Goal: Task Accomplishment & Management: Use online tool/utility

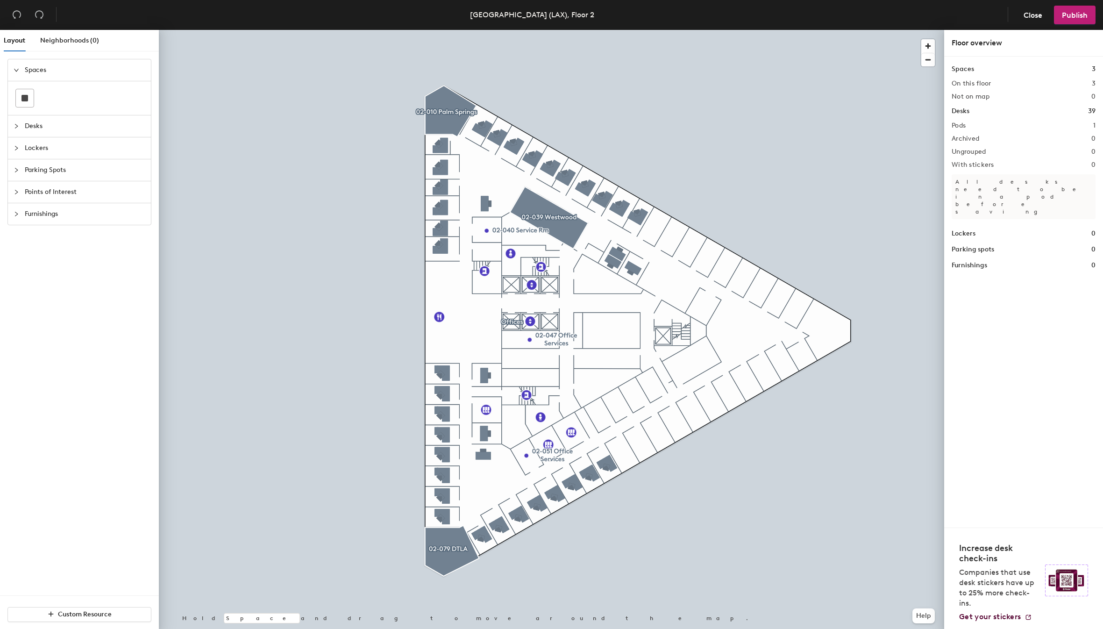
click at [15, 126] on icon "collapsed" at bounding box center [17, 126] width 6 height 6
click at [15, 92] on icon "expanded" at bounding box center [17, 92] width 6 height 6
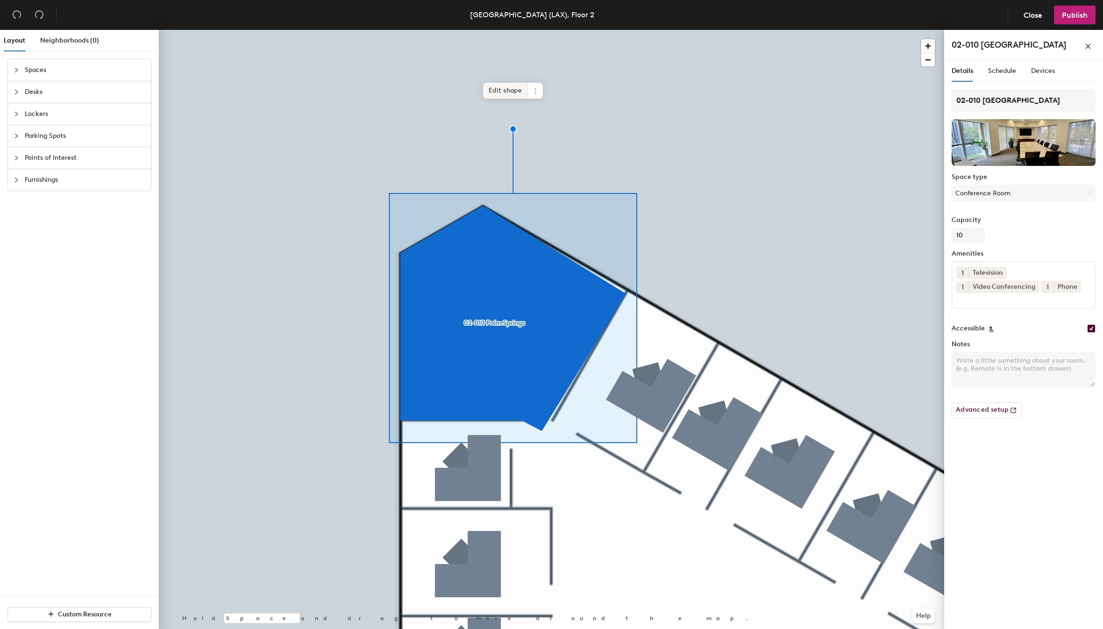
click at [492, 85] on span "Edit shape" at bounding box center [505, 91] width 45 height 16
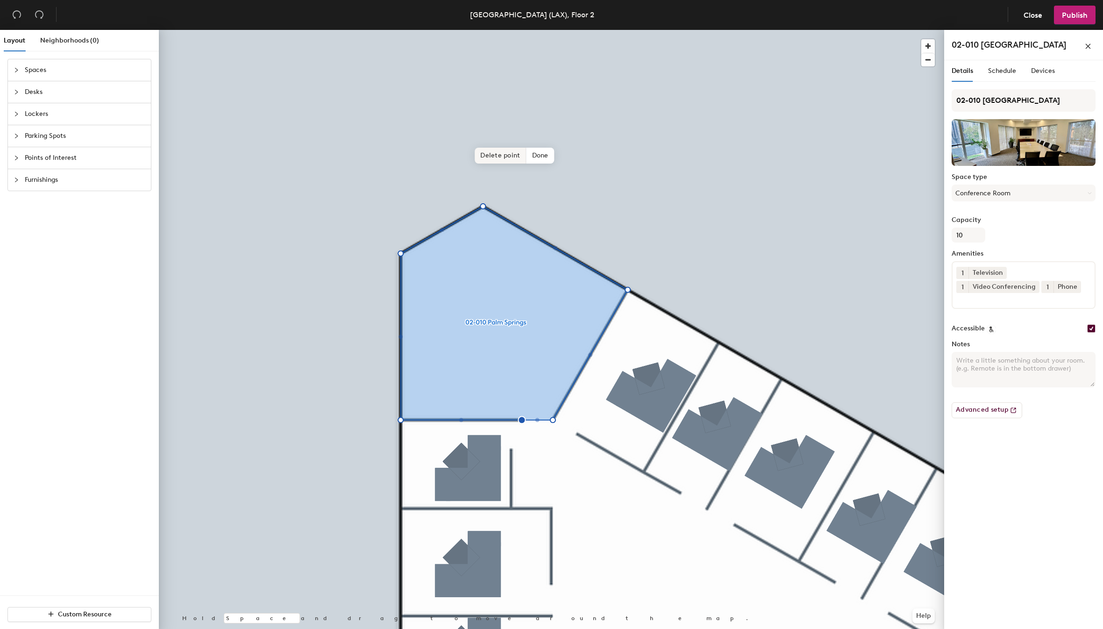
click at [507, 156] on span "Delete point" at bounding box center [500, 156] width 51 height 16
click at [539, 152] on span "Done" at bounding box center [533, 156] width 28 height 16
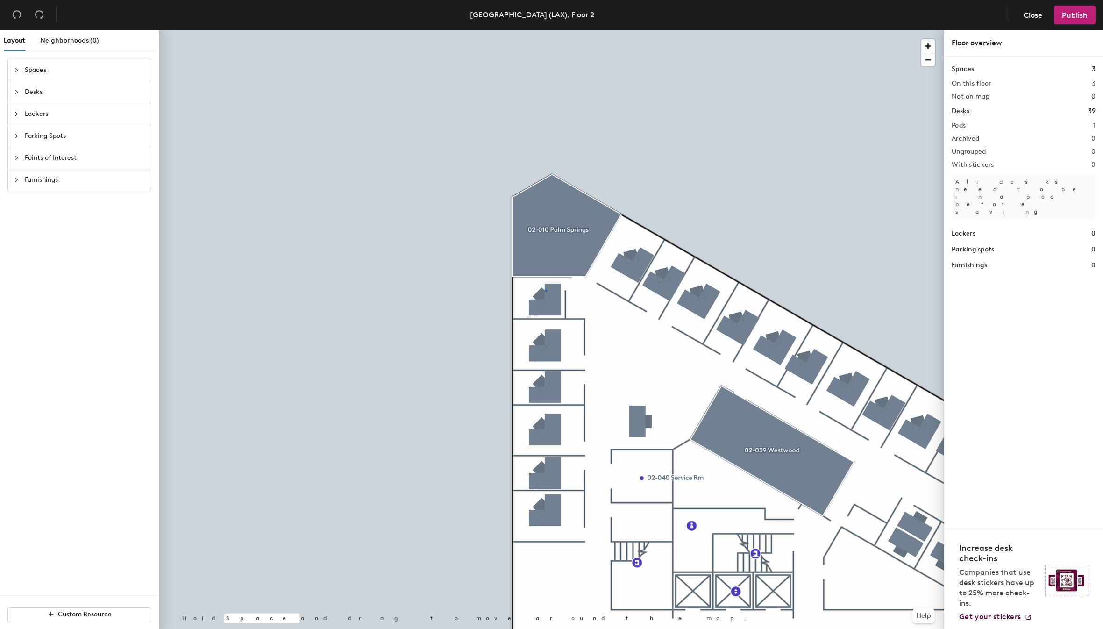
click at [546, 30] on div at bounding box center [551, 30] width 785 height 0
click at [549, 30] on div at bounding box center [551, 30] width 785 height 0
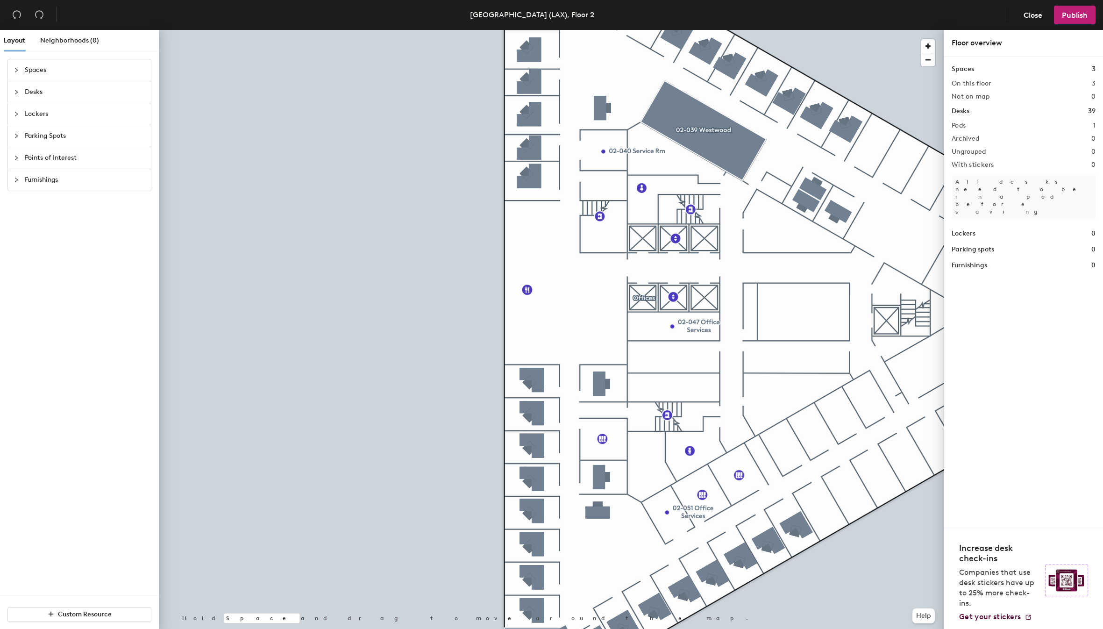
click at [84, 254] on div "Spaces Desks Lockers Parking Spots Points of Interest Furnishings" at bounding box center [79, 327] width 159 height 536
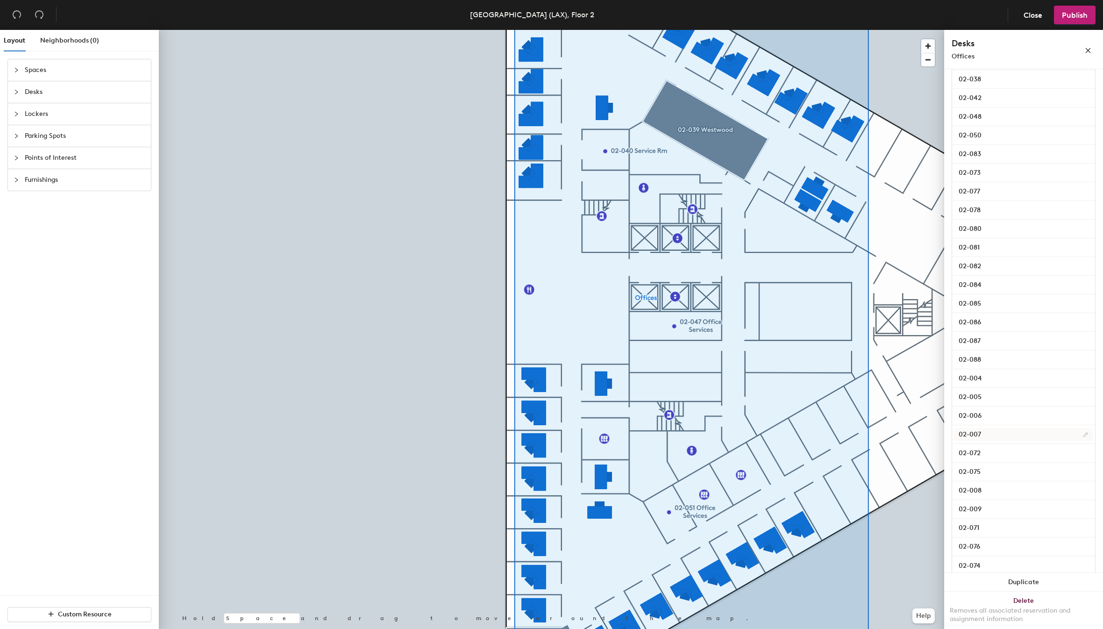
scroll to position [407, 0]
click at [977, 343] on input "02-088" at bounding box center [1023, 344] width 139 height 13
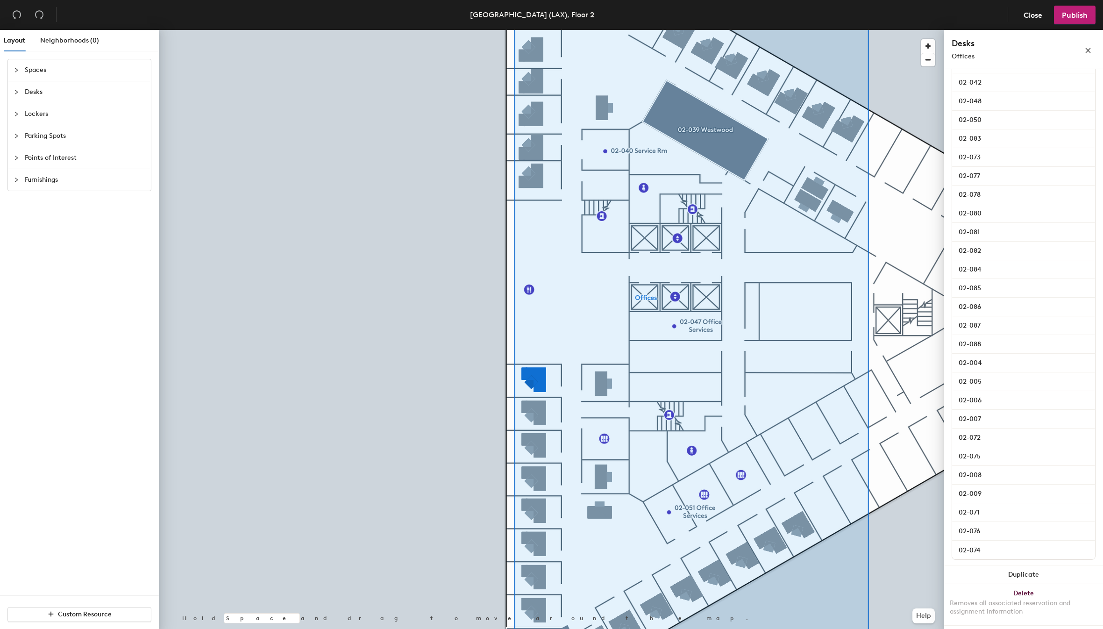
click at [996, 355] on div "02-004" at bounding box center [1023, 363] width 143 height 19
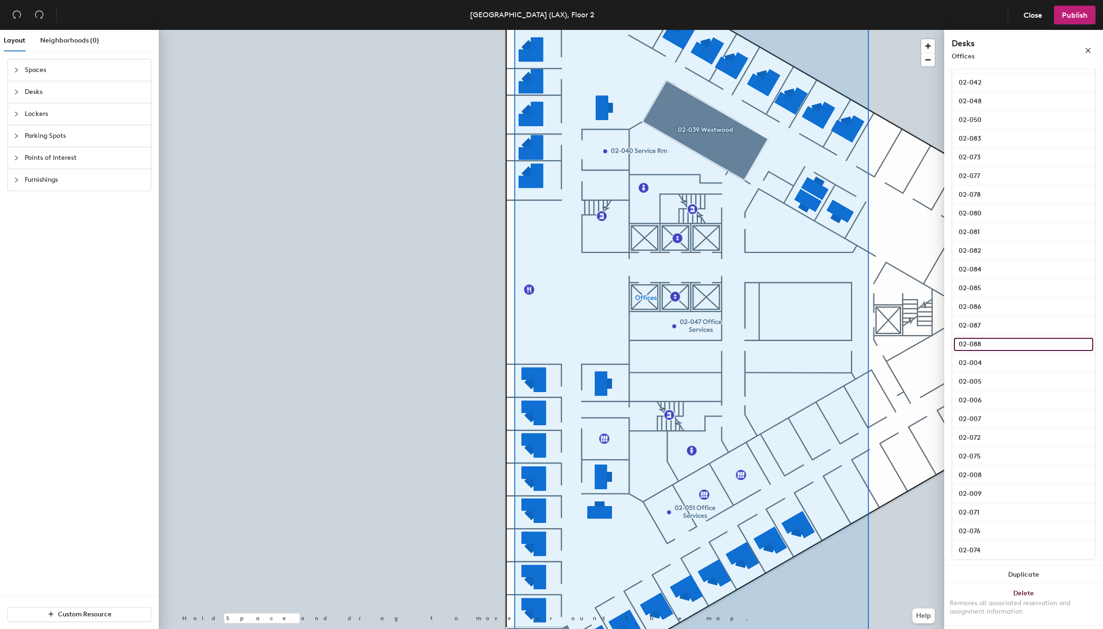
click at [993, 343] on input "02-088" at bounding box center [1023, 344] width 139 height 13
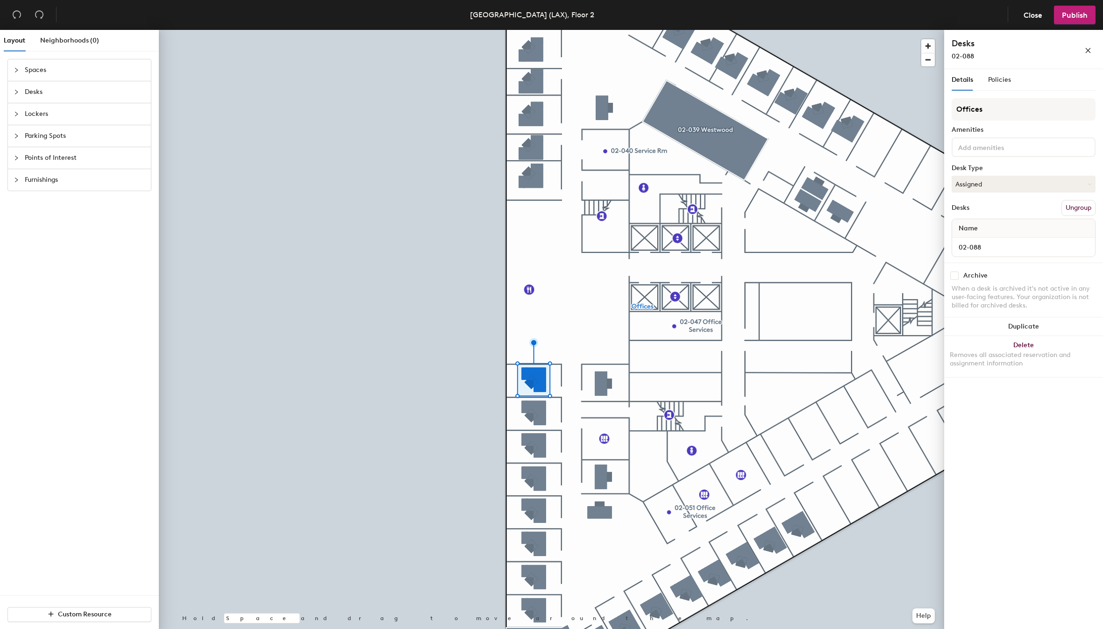
click at [1076, 206] on button "Ungroup" at bounding box center [1079, 208] width 34 height 16
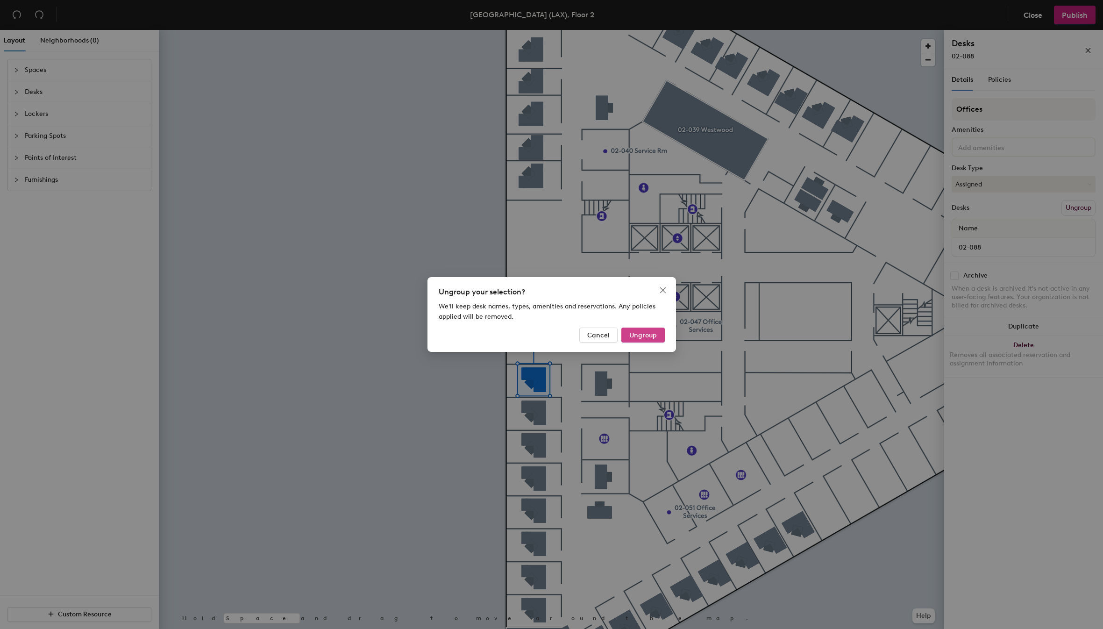
click at [647, 335] on span "Ungroup" at bounding box center [643, 335] width 28 height 8
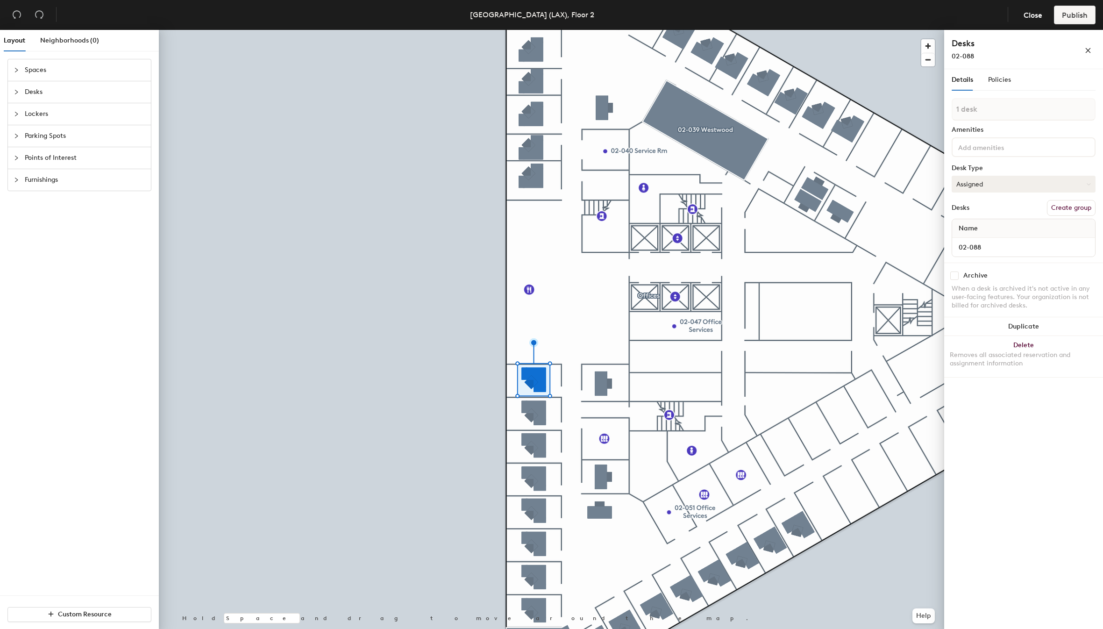
click at [1019, 184] on button "Assigned" at bounding box center [1024, 184] width 144 height 17
click at [980, 241] on div "Hoteled" at bounding box center [998, 241] width 93 height 14
click at [981, 191] on button "Hoteled" at bounding box center [1024, 184] width 144 height 17
click at [972, 225] on div "Hot" at bounding box center [998, 227] width 93 height 14
click at [977, 180] on button "Hot" at bounding box center [1024, 184] width 144 height 17
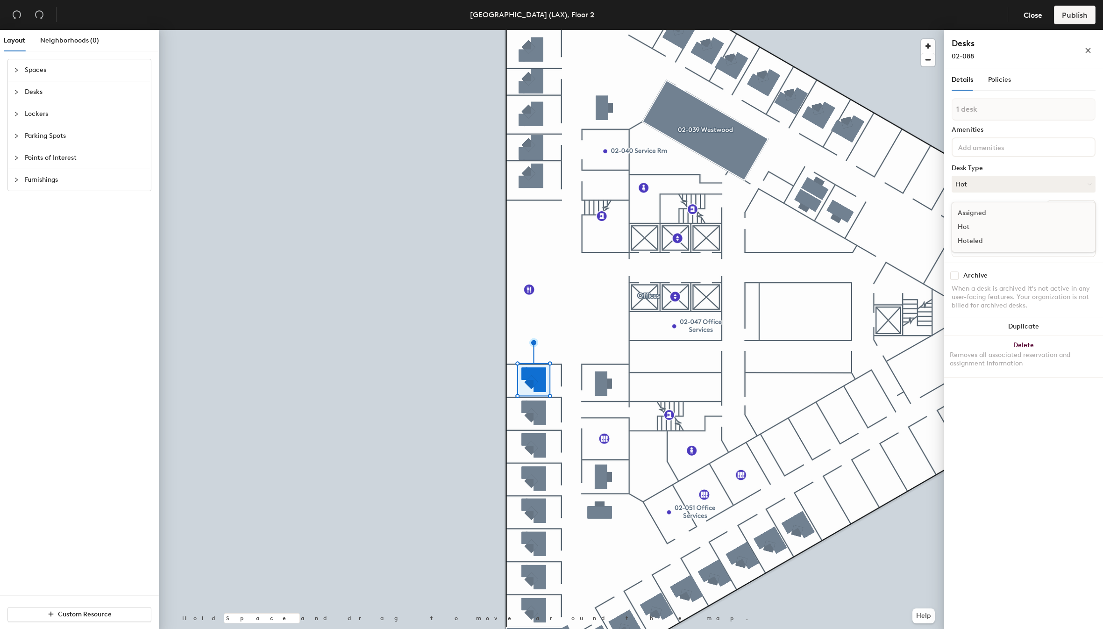
click at [975, 236] on div "Hoteled" at bounding box center [998, 241] width 93 height 14
click at [1065, 214] on button "Create group" at bounding box center [1071, 208] width 49 height 16
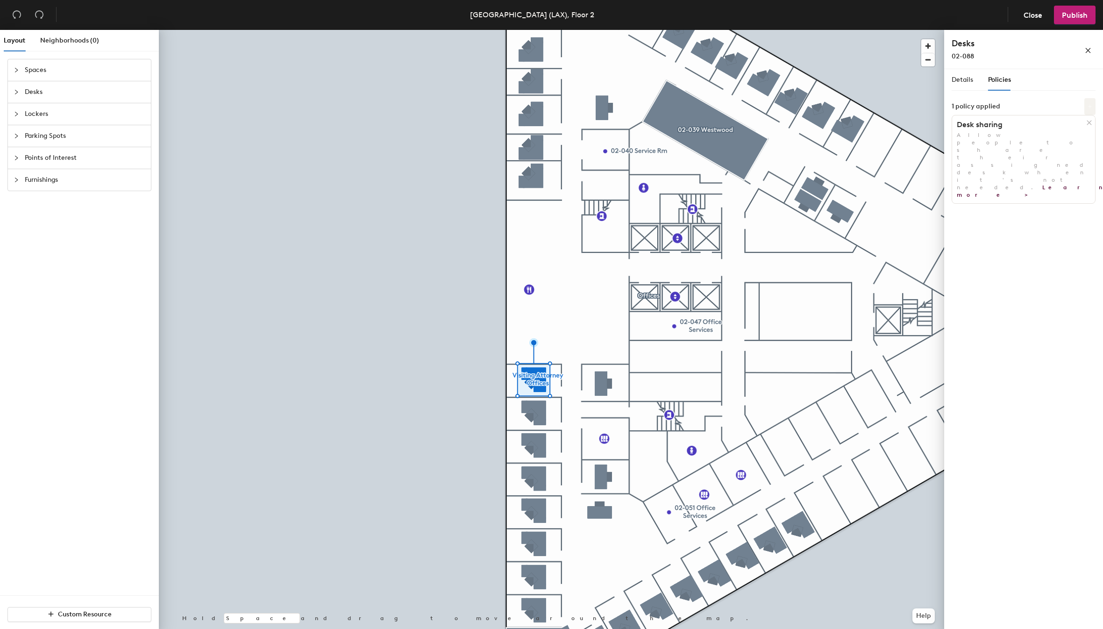
click at [1092, 104] on icon at bounding box center [1090, 106] width 5 height 5
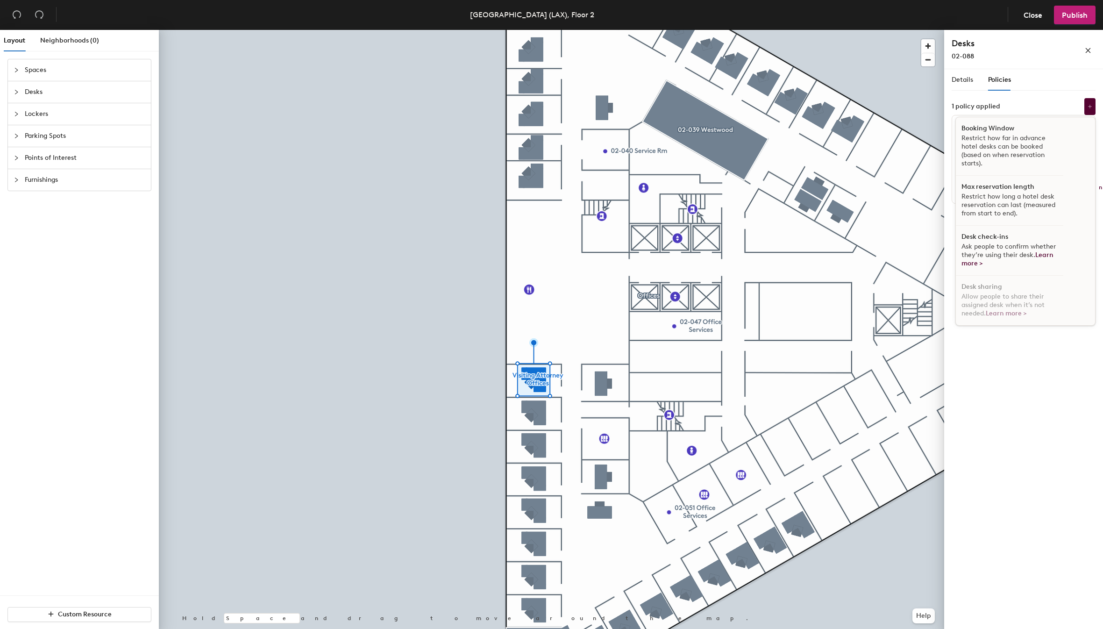
click at [1006, 361] on div "Details Policies Visiting Attorney Offices Amenities Desk Type Hoteled Desks Un…" at bounding box center [1023, 351] width 159 height 564
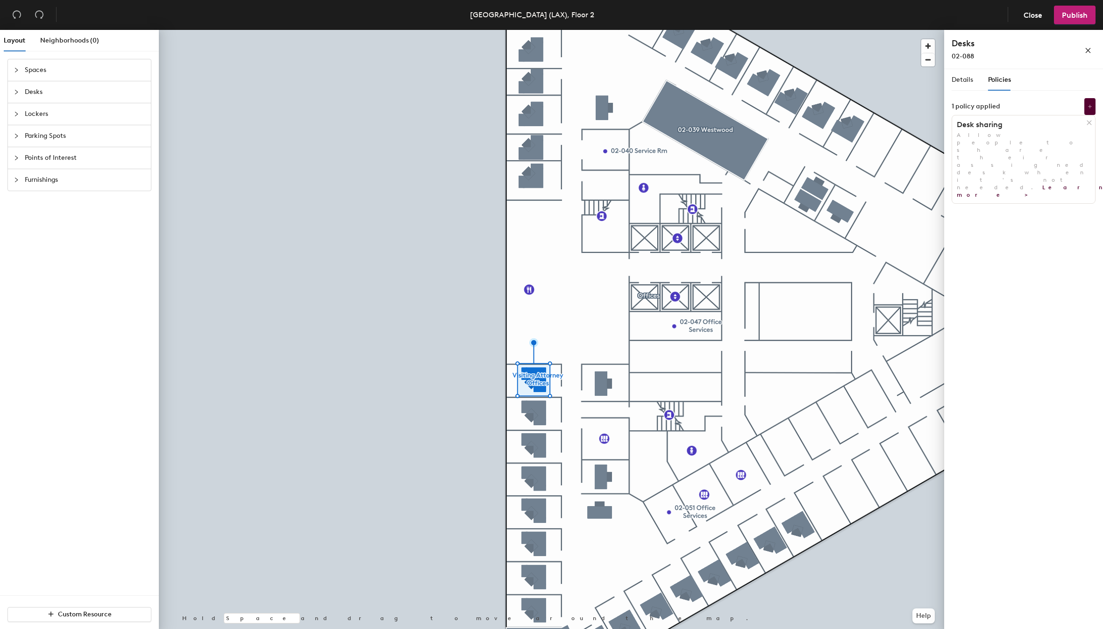
click at [1089, 122] on icon at bounding box center [1089, 123] width 4 height 4
click at [1010, 174] on button "Add policy" at bounding box center [1023, 171] width 45 height 15
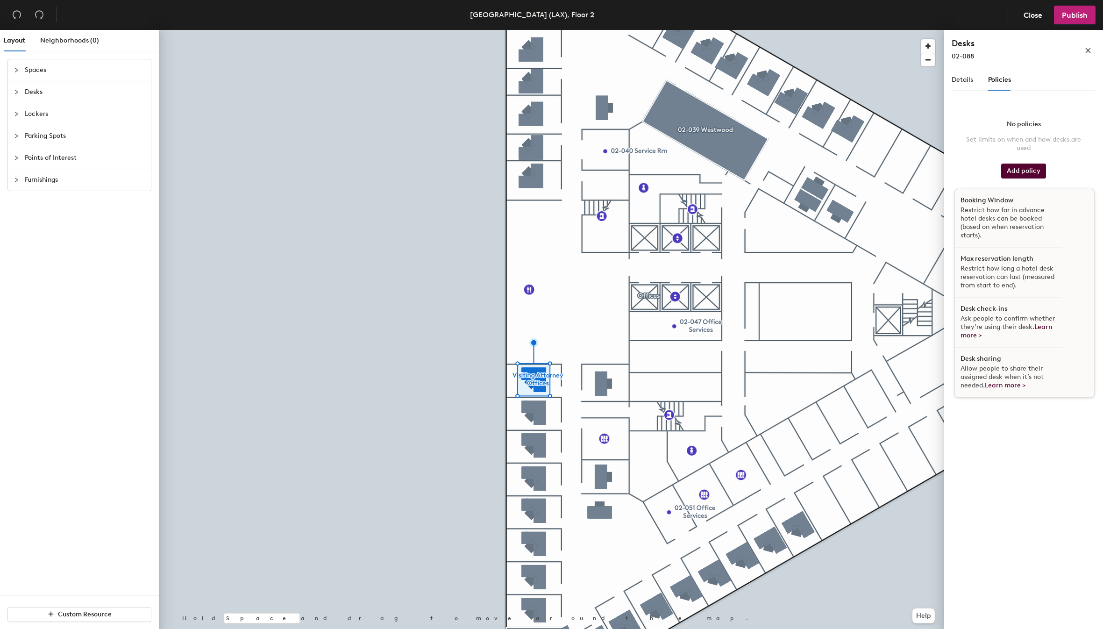
click at [1000, 446] on div "Details Policies Visiting Attorney Offices Amenities Desk Type Hoteled Desks Un…" at bounding box center [1023, 351] width 159 height 564
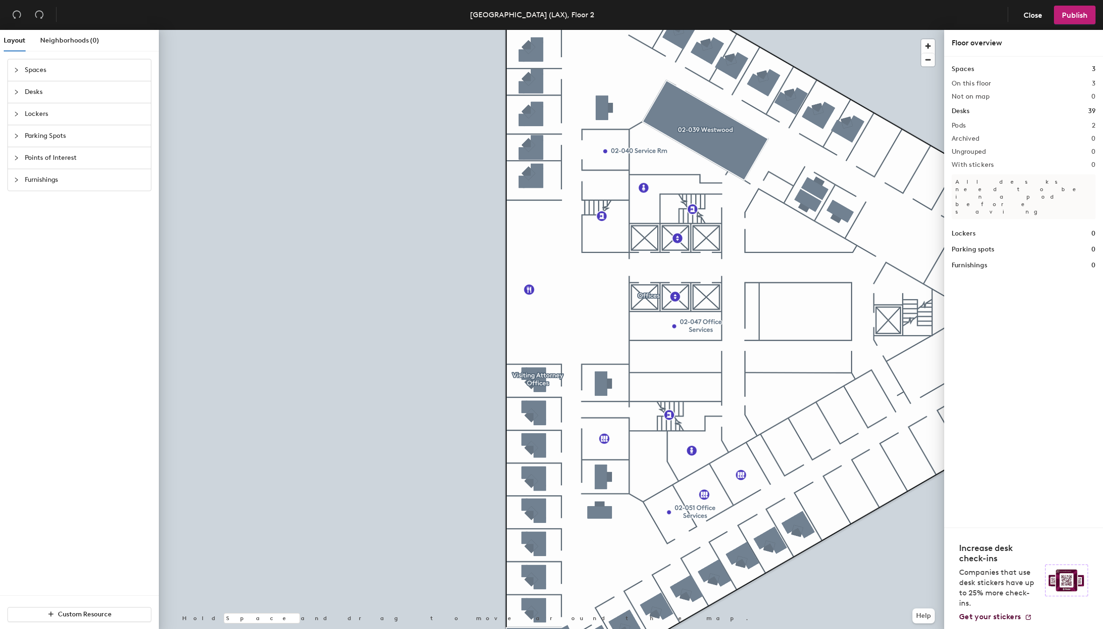
click at [393, 30] on div at bounding box center [551, 30] width 785 height 0
click at [1069, 17] on span "Publish" at bounding box center [1075, 15] width 26 height 9
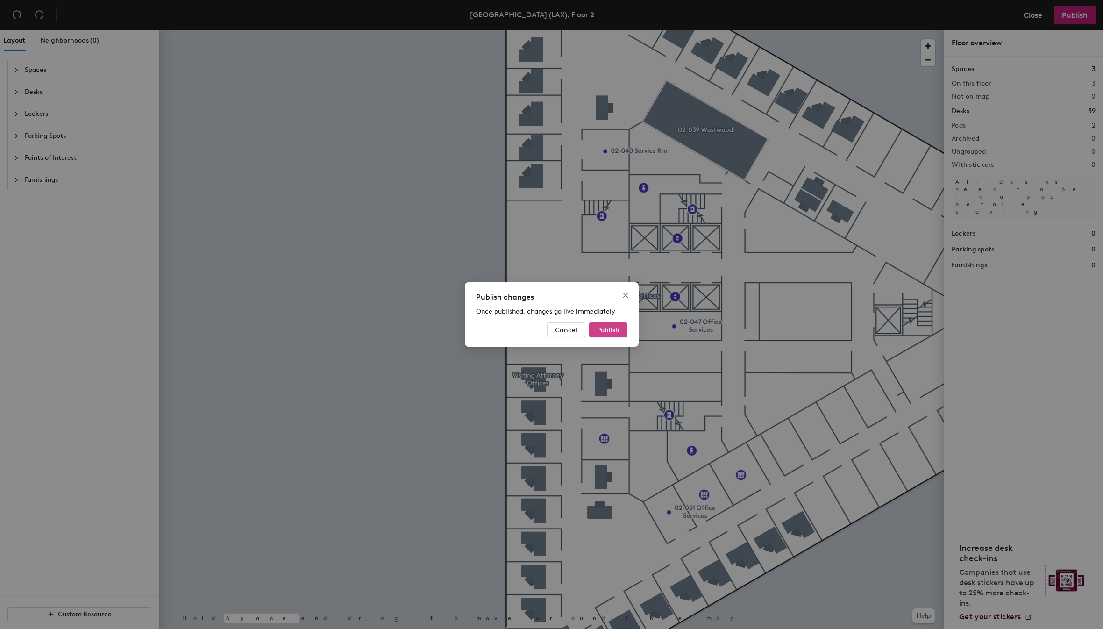
click at [617, 329] on span "Publish" at bounding box center [608, 330] width 22 height 8
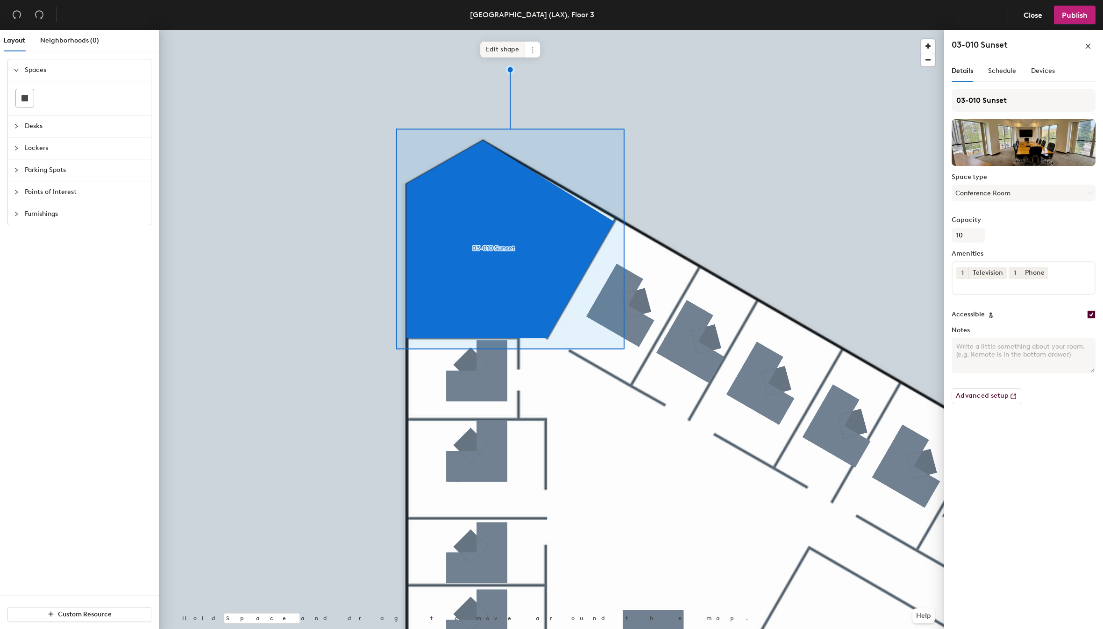
click at [505, 44] on span "Edit shape" at bounding box center [502, 50] width 45 height 16
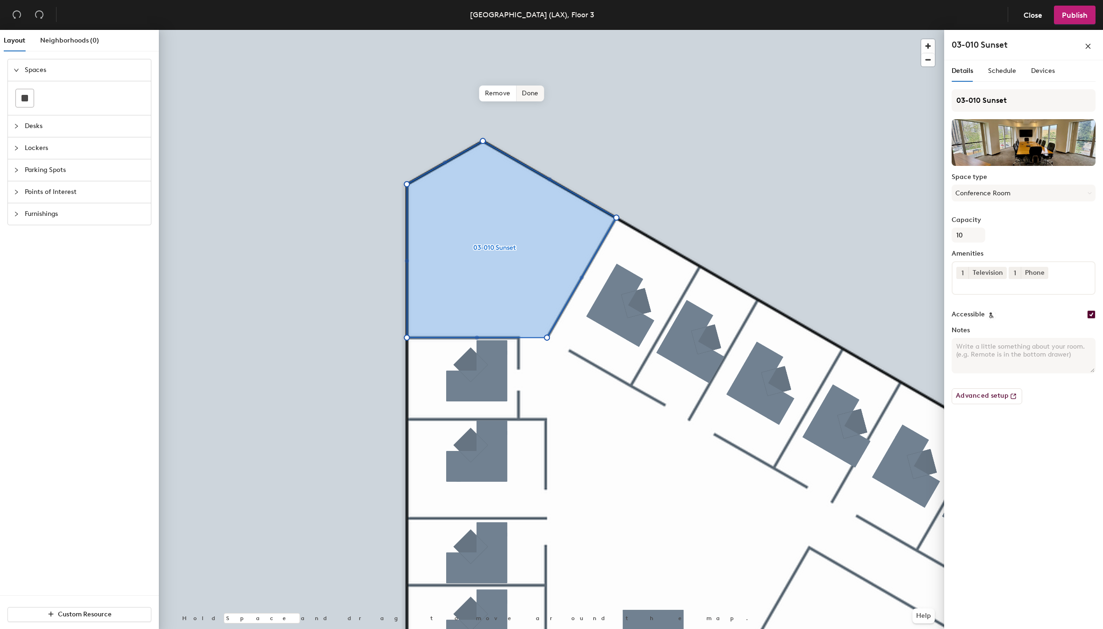
click at [528, 89] on span "Done" at bounding box center [530, 94] width 28 height 16
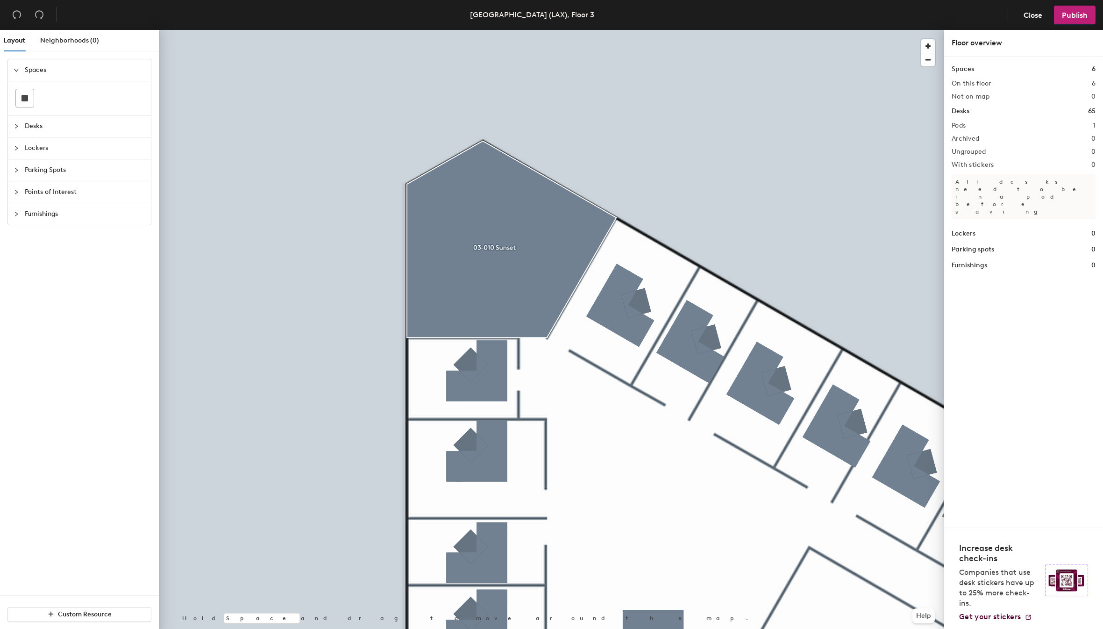
click at [463, 30] on div at bounding box center [551, 30] width 785 height 0
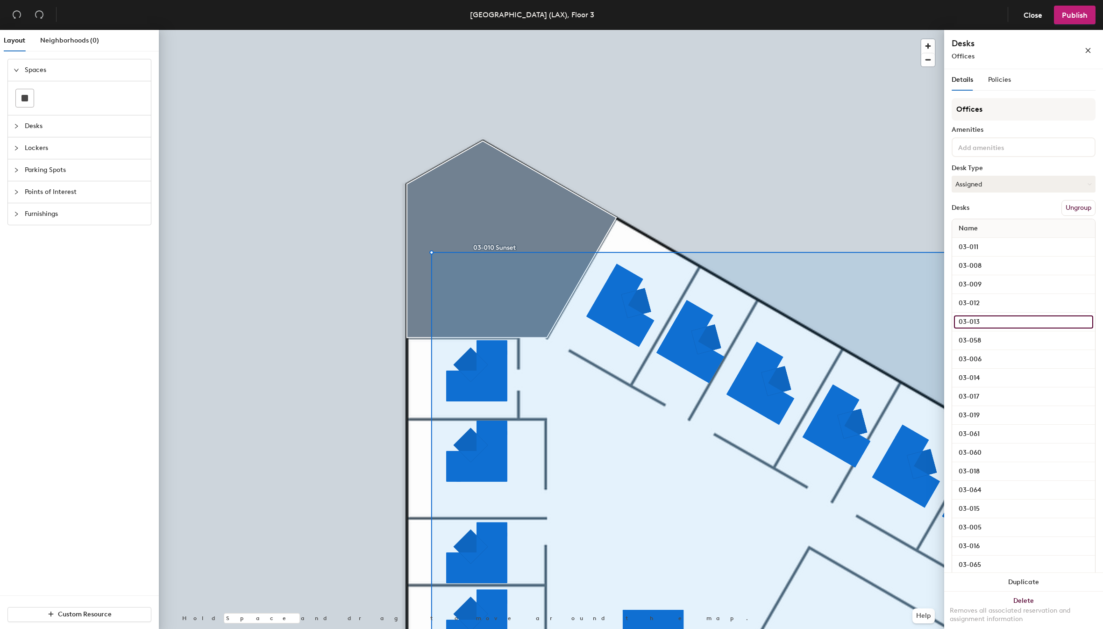
click at [999, 320] on input "03-013" at bounding box center [1023, 321] width 139 height 13
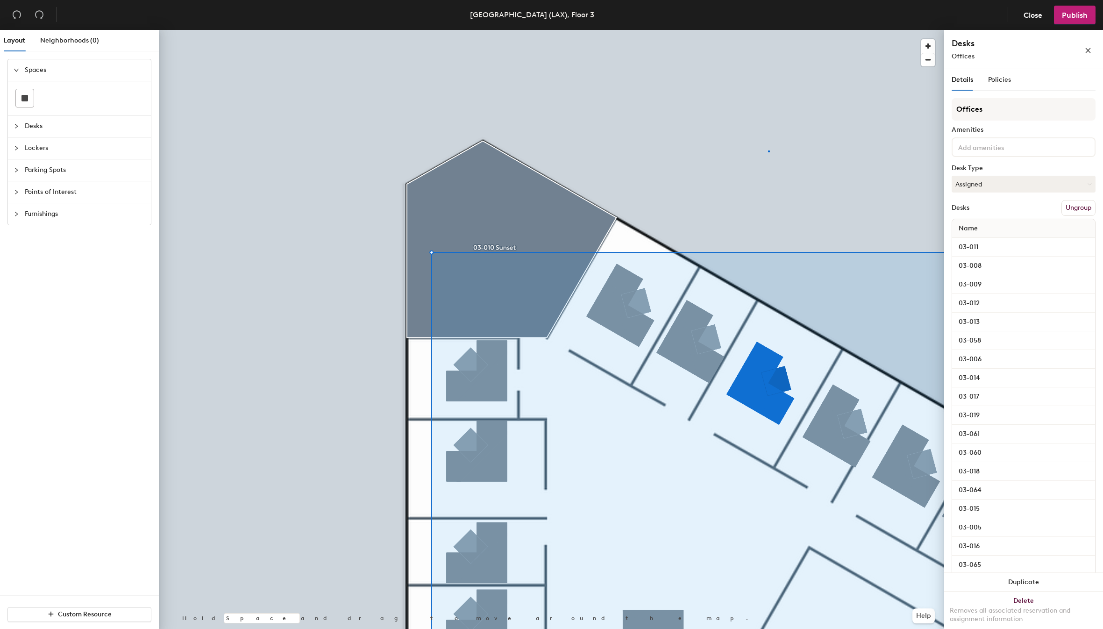
click at [768, 30] on div at bounding box center [551, 30] width 785 height 0
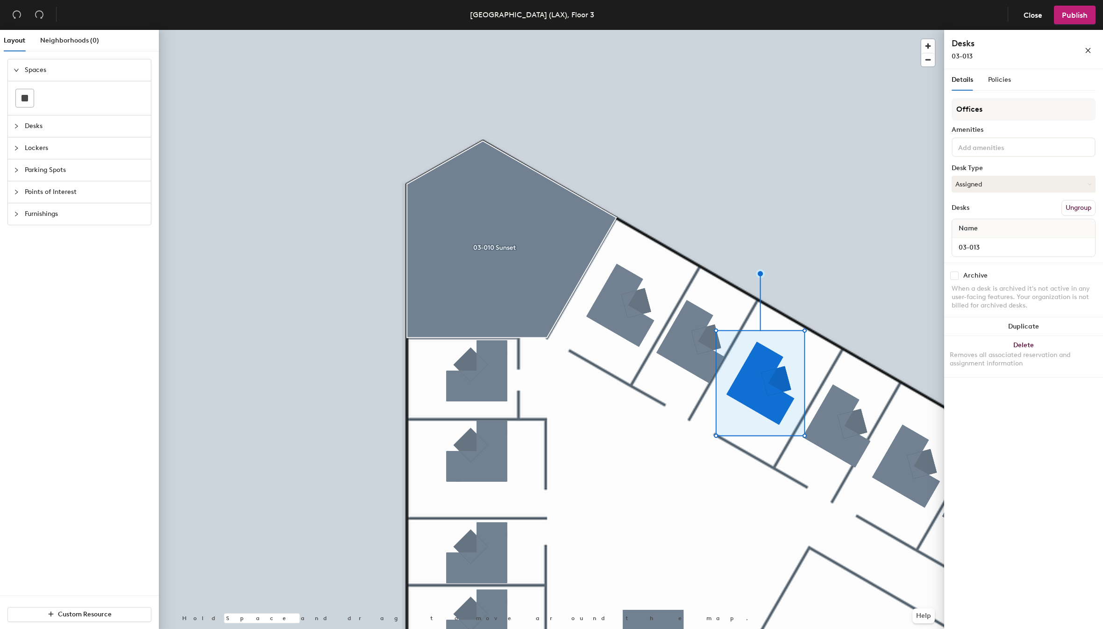
click at [1077, 202] on button "Ungroup" at bounding box center [1079, 208] width 34 height 16
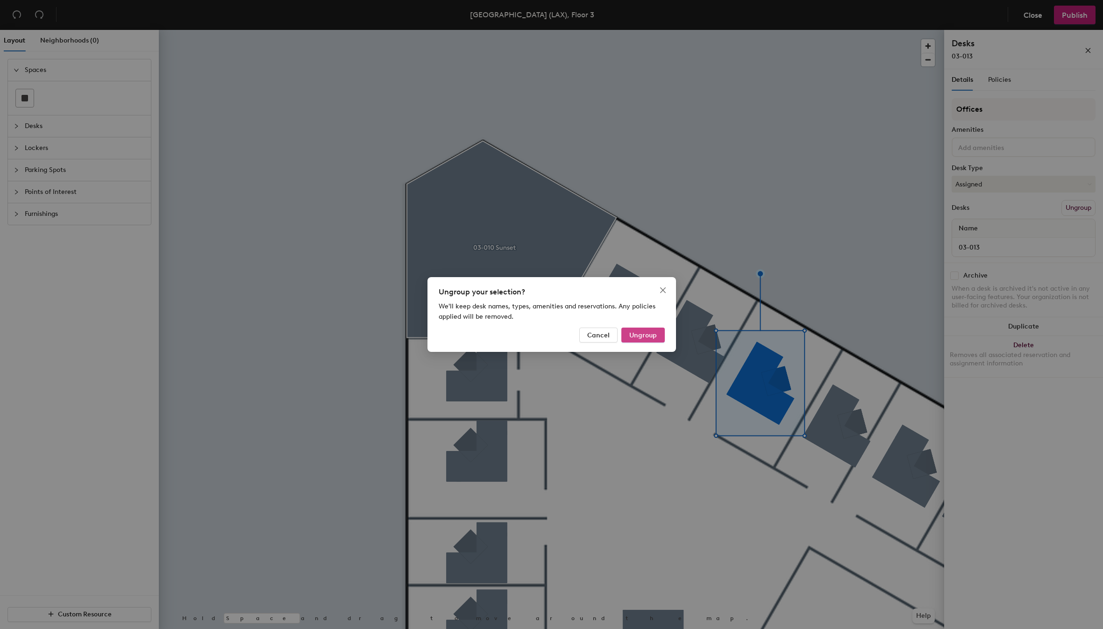
click at [641, 328] on button "Ungroup" at bounding box center [642, 335] width 43 height 15
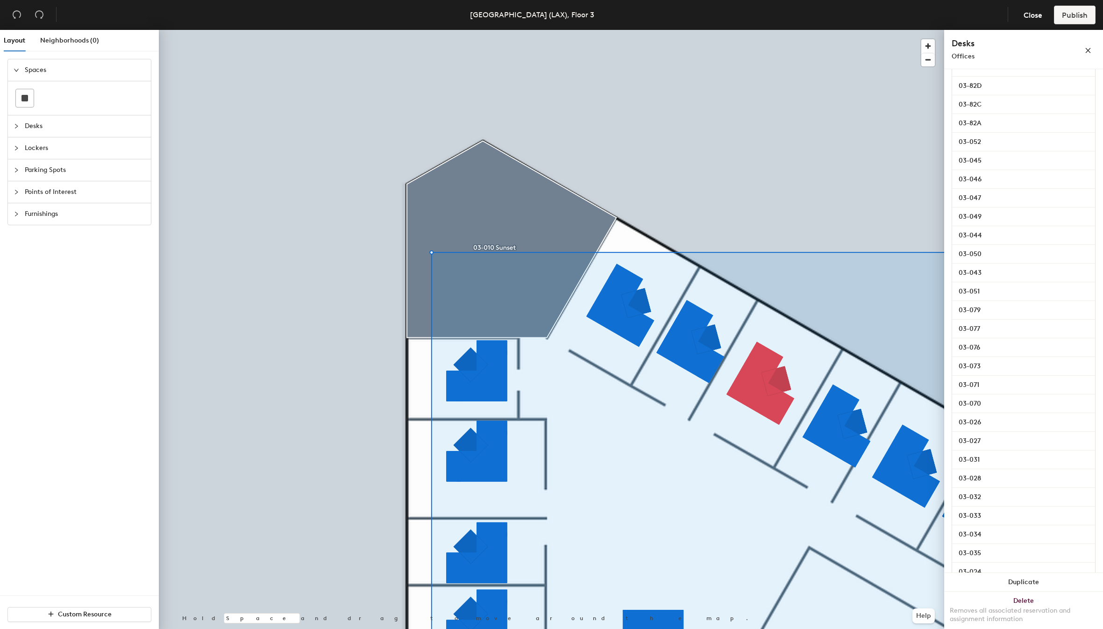
scroll to position [701, 0]
click at [992, 501] on input "03-029" at bounding box center [1023, 499] width 139 height 13
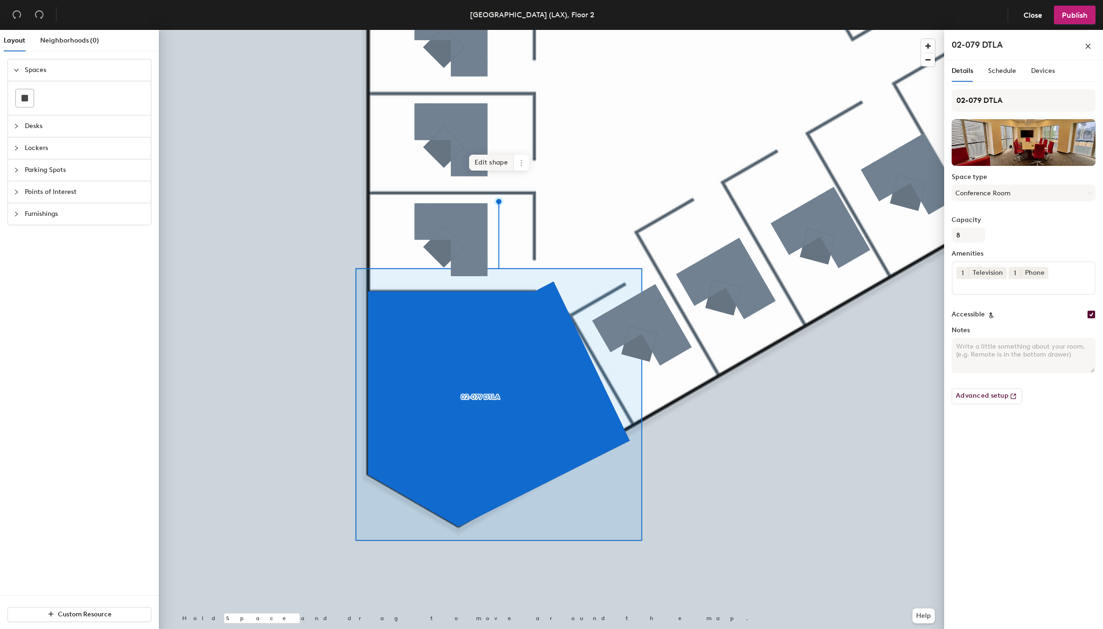
click at [491, 30] on div at bounding box center [551, 30] width 785 height 0
click at [493, 160] on span "Edit shape" at bounding box center [491, 163] width 45 height 16
